Goal: Transaction & Acquisition: Purchase product/service

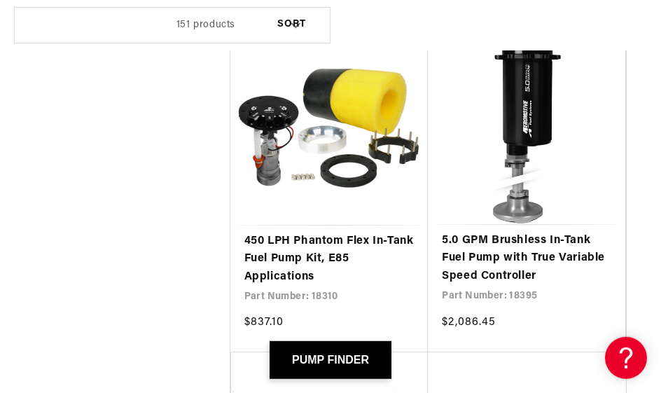
scroll to position [3830, 0]
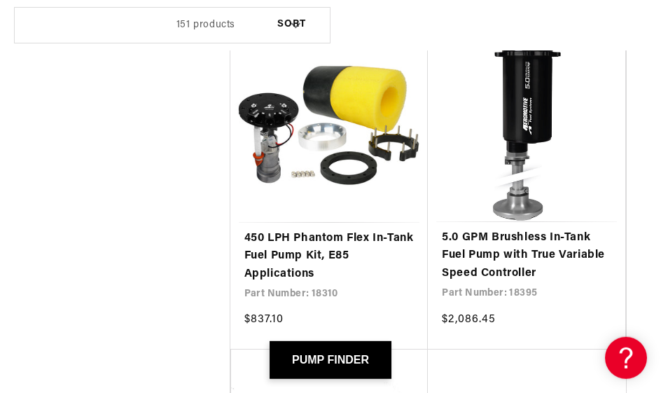
click at [302, 230] on link "450 LPH Phantom Flex In-Tank Fuel Pump Kit, E85 Applications" at bounding box center [329, 257] width 170 height 54
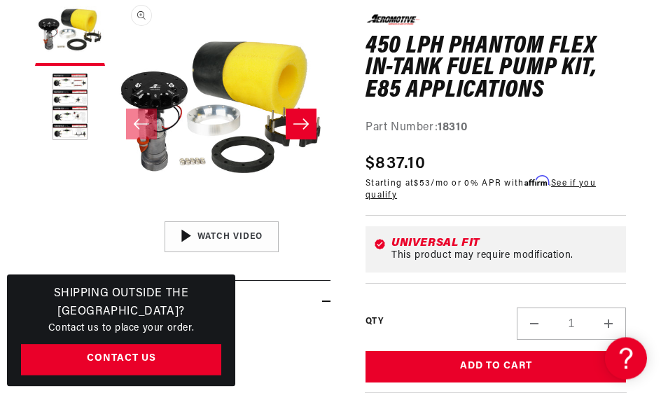
scroll to position [199, 0]
click at [561, 250] on div "This product may require modification." at bounding box center [504, 255] width 226 height 11
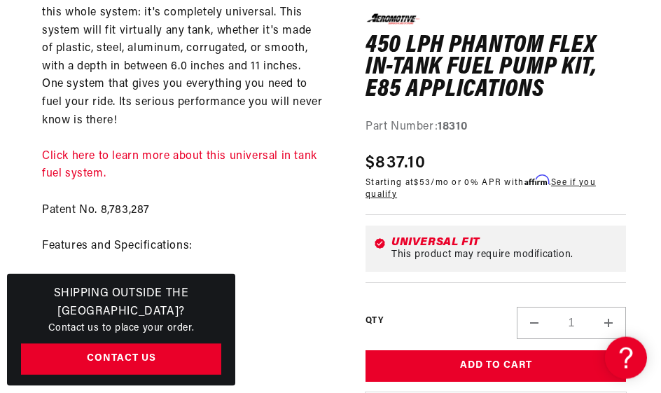
scroll to position [1484, 0]
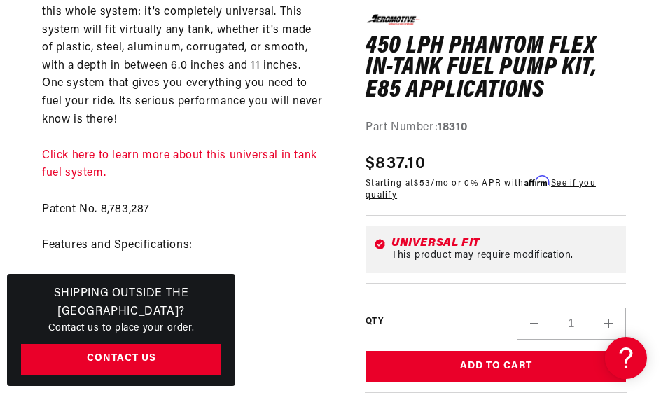
click at [139, 150] on link "Click here to learn more about this universal in tank fuel system." at bounding box center [179, 164] width 275 height 29
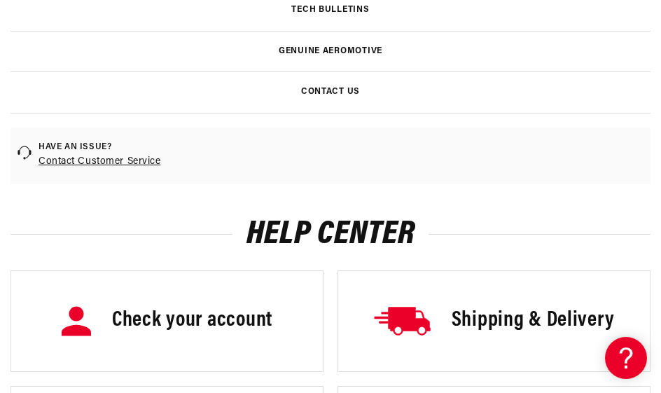
scroll to position [5314, 0]
